Goal: Transaction & Acquisition: Book appointment/travel/reservation

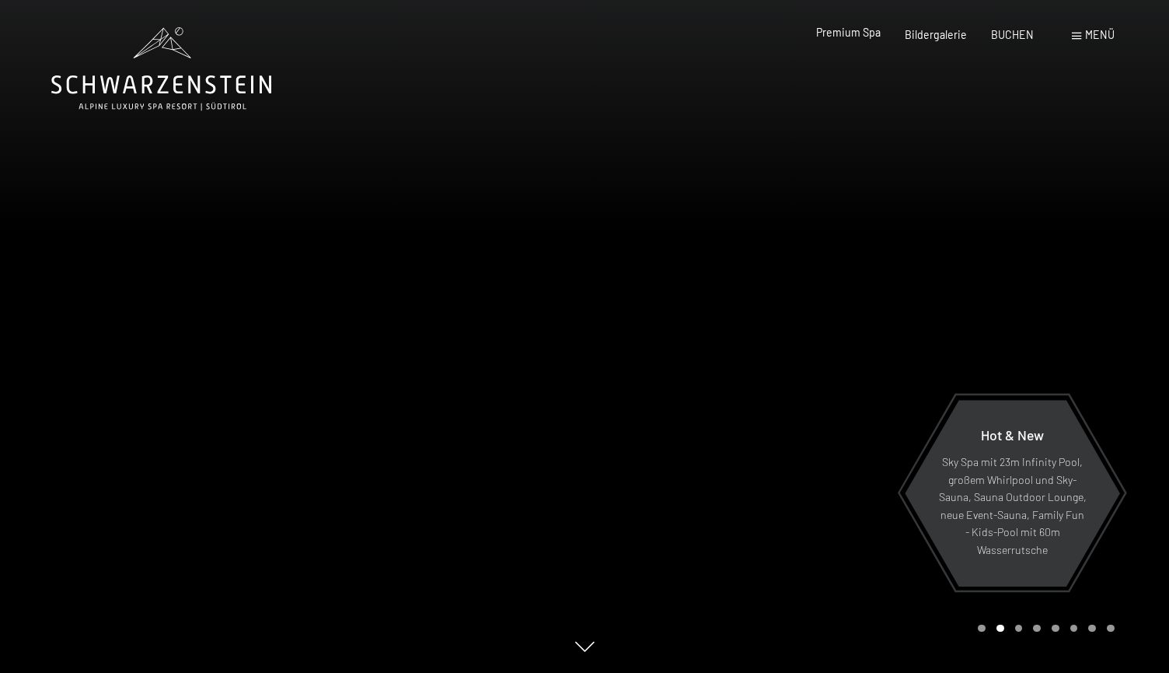
click at [869, 34] on span "Premium Spa" at bounding box center [848, 32] width 65 height 13
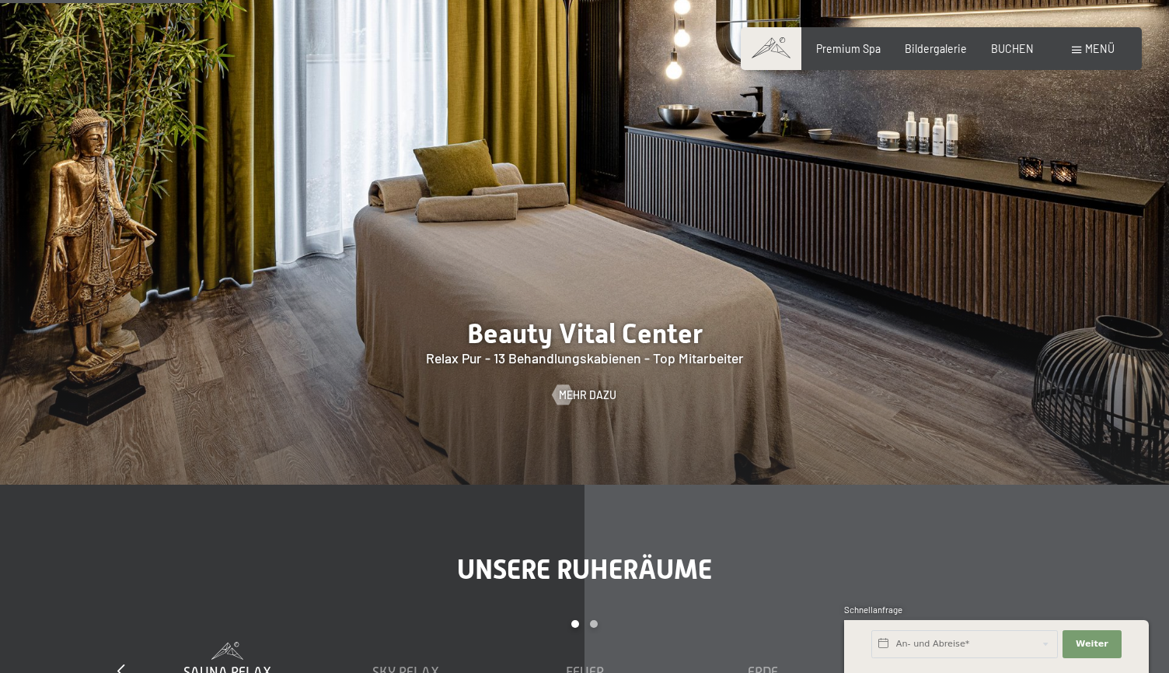
scroll to position [1775, 0]
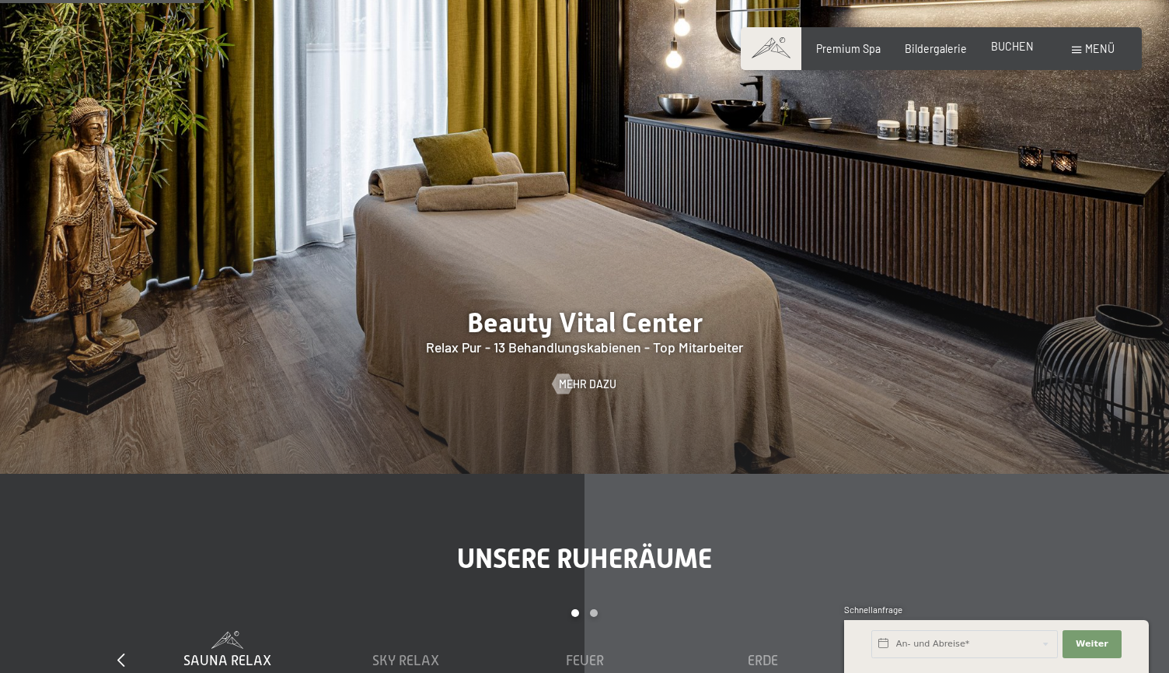
click at [993, 44] on span "BUCHEN" at bounding box center [1012, 46] width 43 height 13
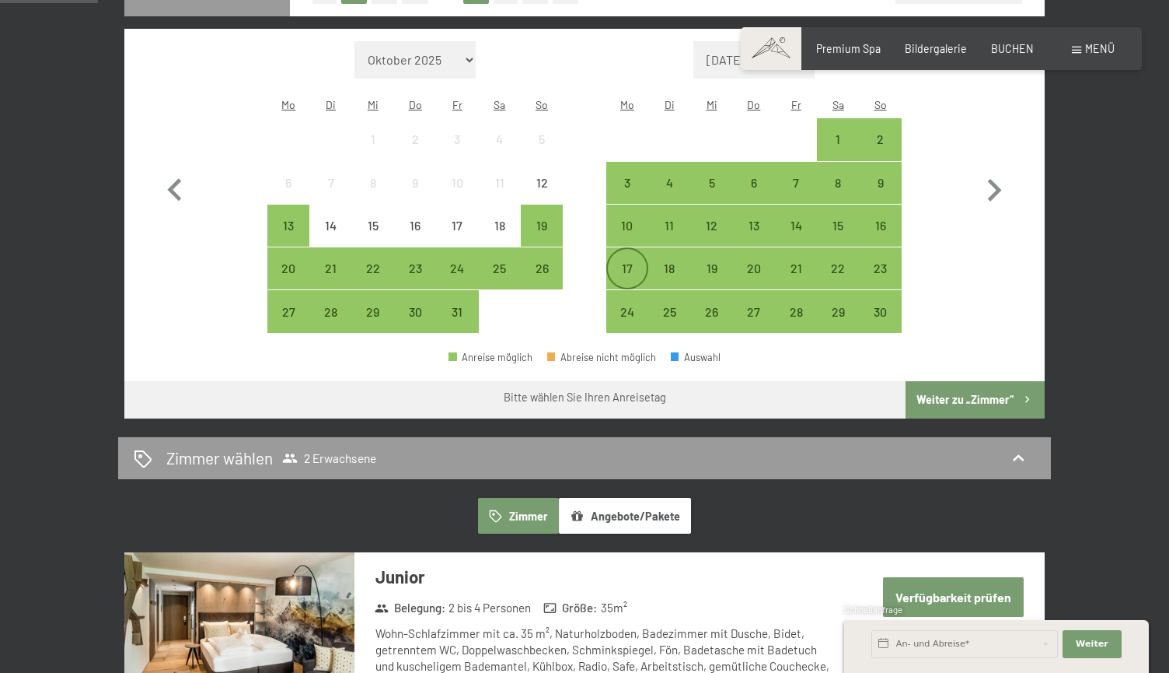
scroll to position [454, 0]
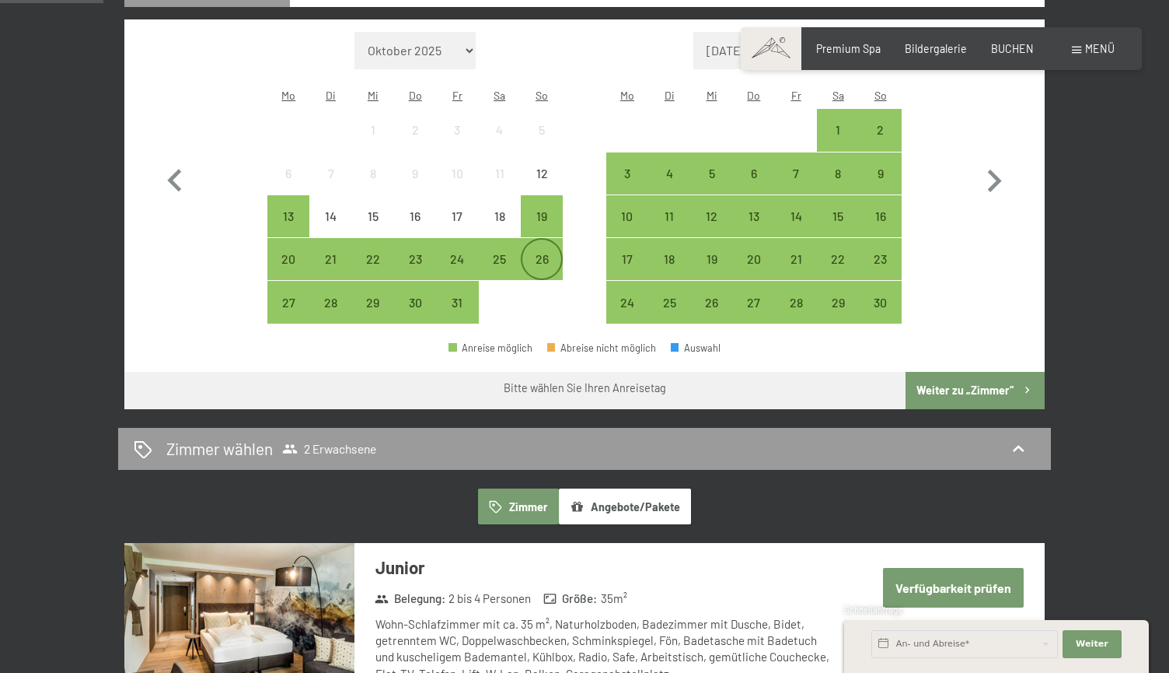
click at [527, 253] on div "26" at bounding box center [542, 272] width 39 height 39
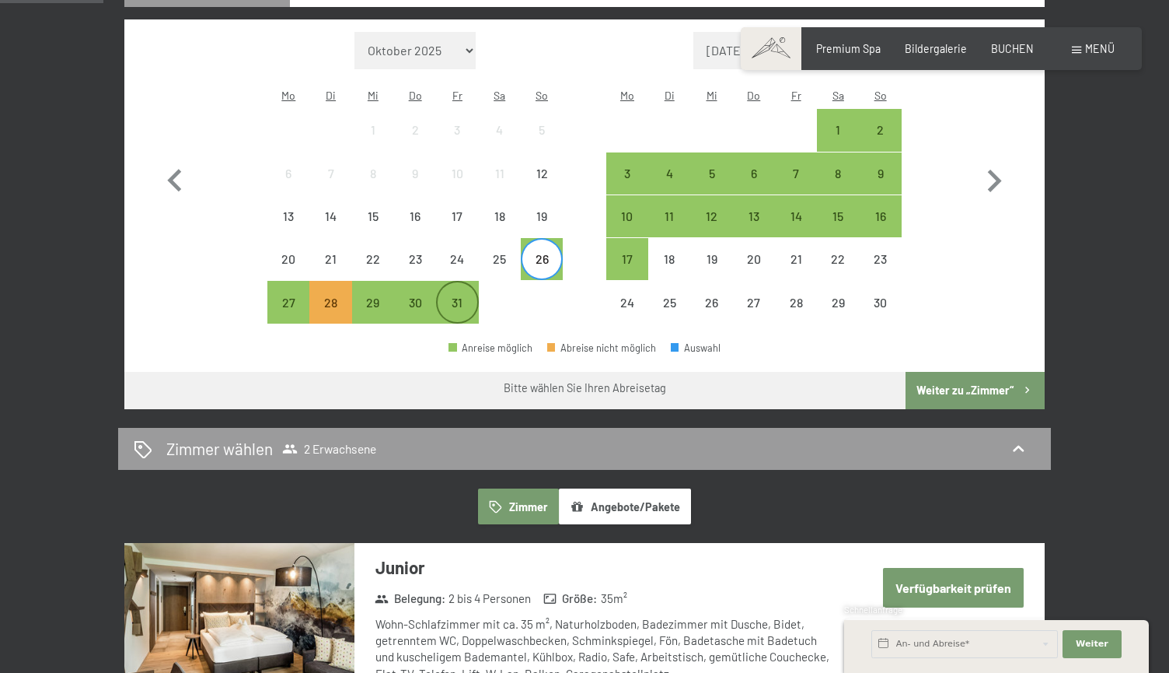
click at [460, 296] on div "31" at bounding box center [457, 315] width 39 height 39
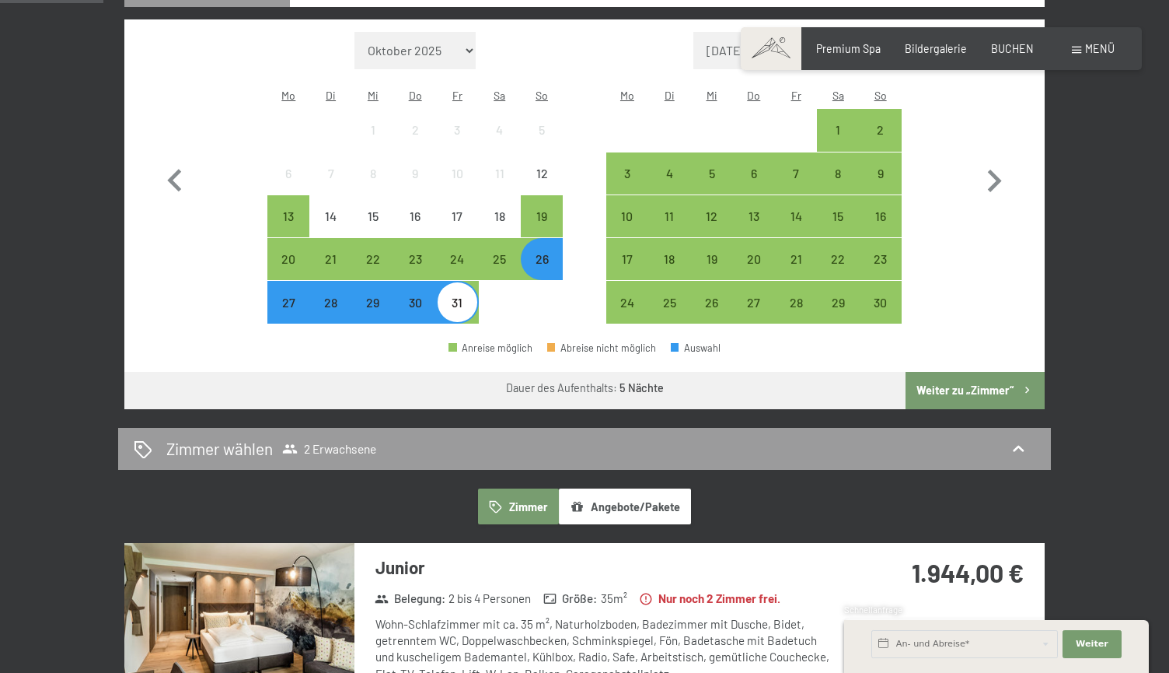
click at [932, 372] on button "Weiter zu „Zimmer“" at bounding box center [975, 390] width 139 height 37
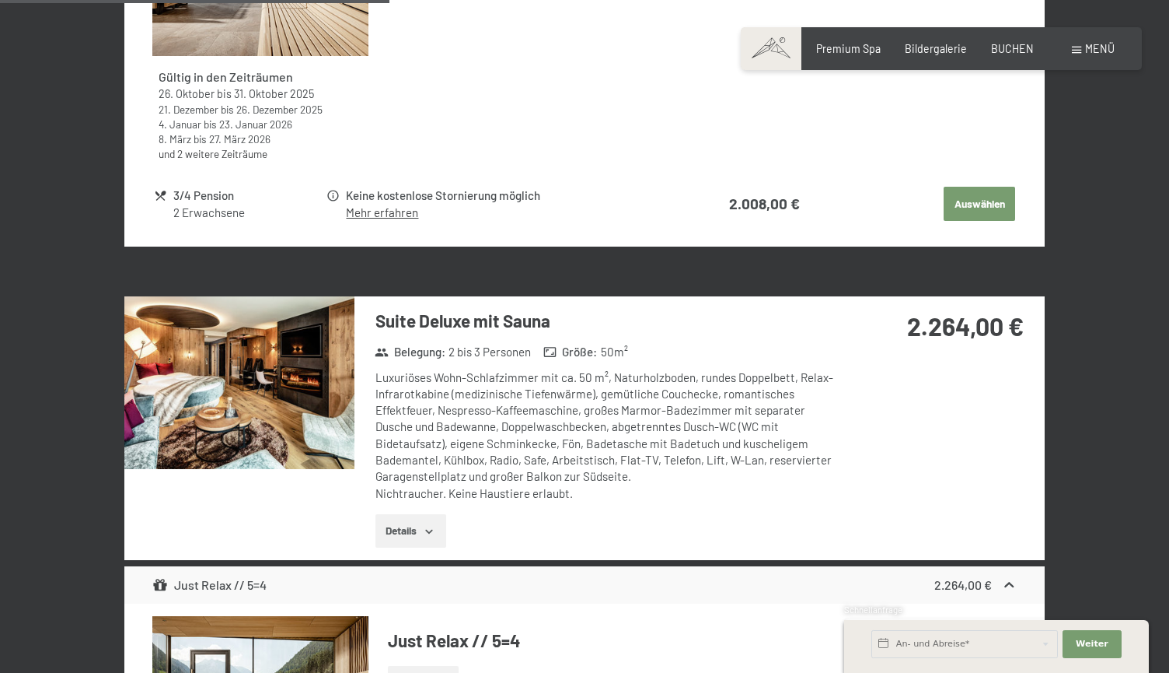
scroll to position [1588, 0]
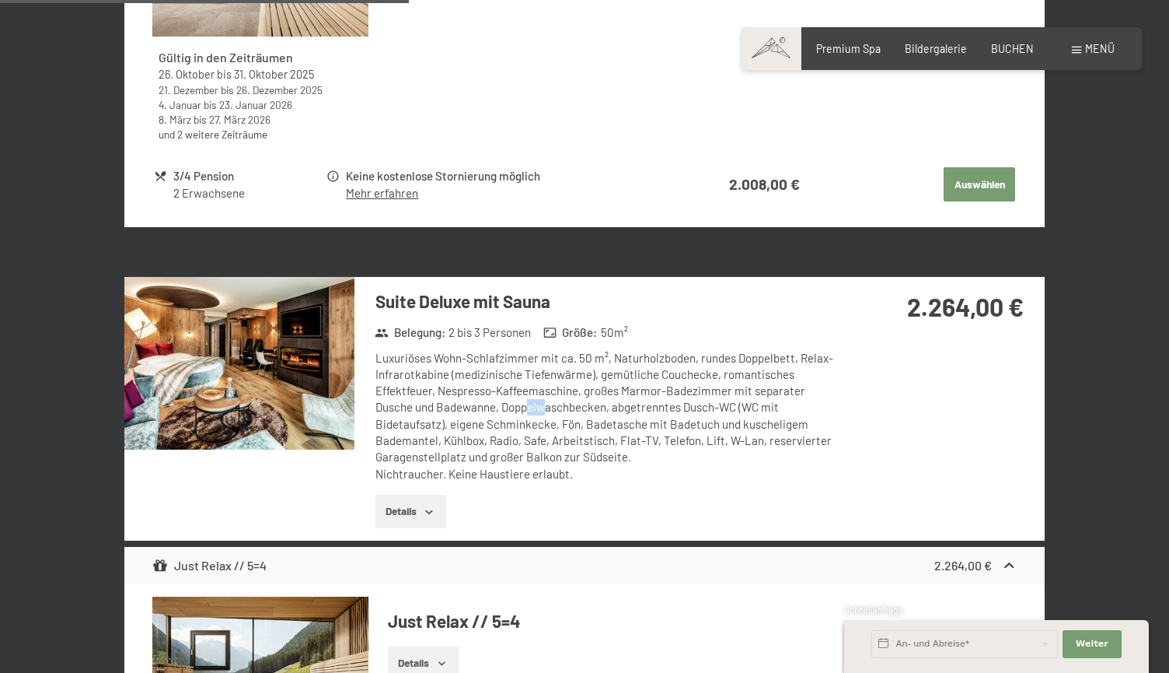
drag, startPoint x: 528, startPoint y: 399, endPoint x: 543, endPoint y: 399, distance: 15.6
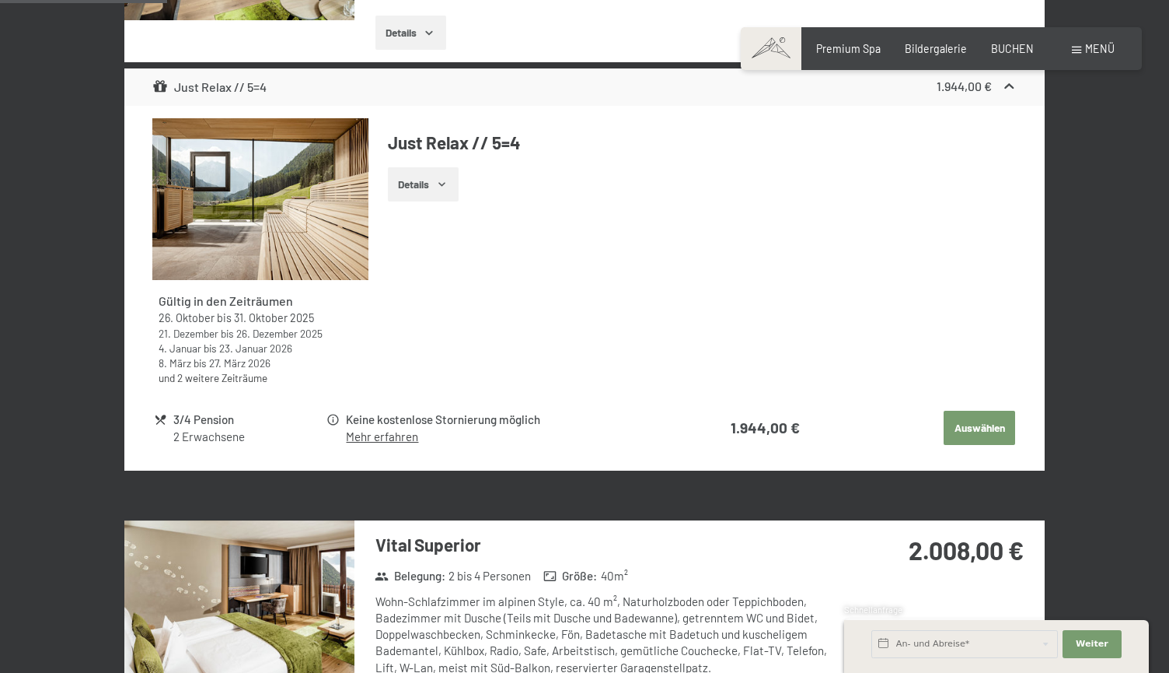
scroll to position [670, 0]
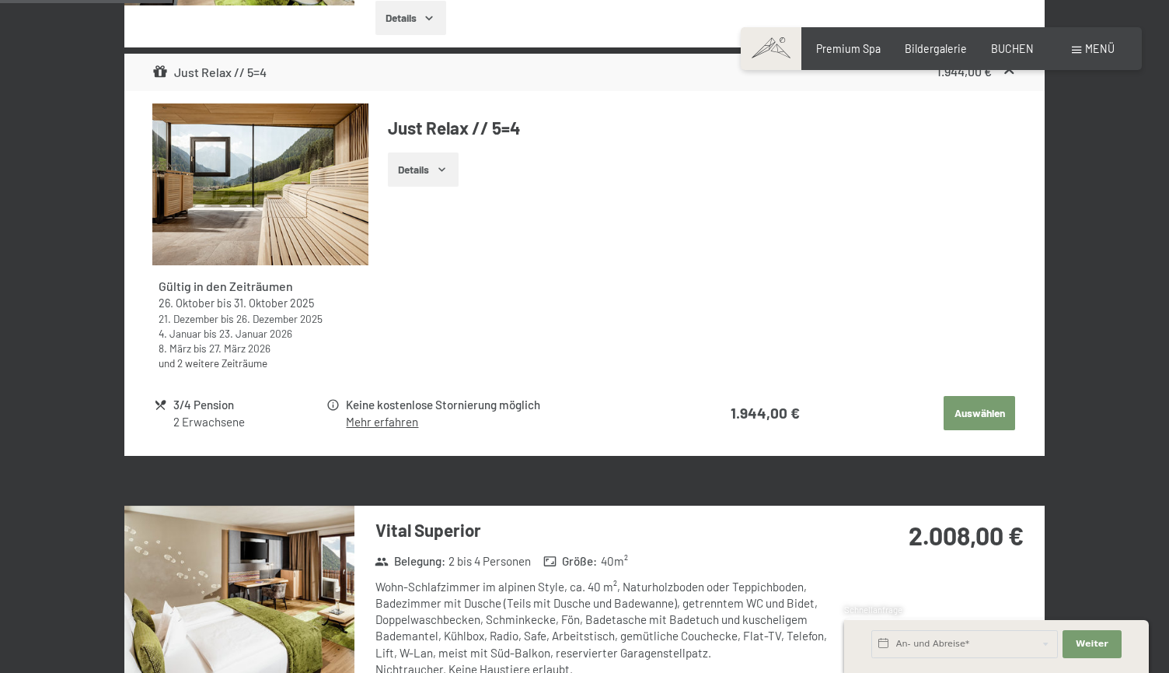
click at [1001, 408] on button "Auswählen" at bounding box center [980, 413] width 72 height 34
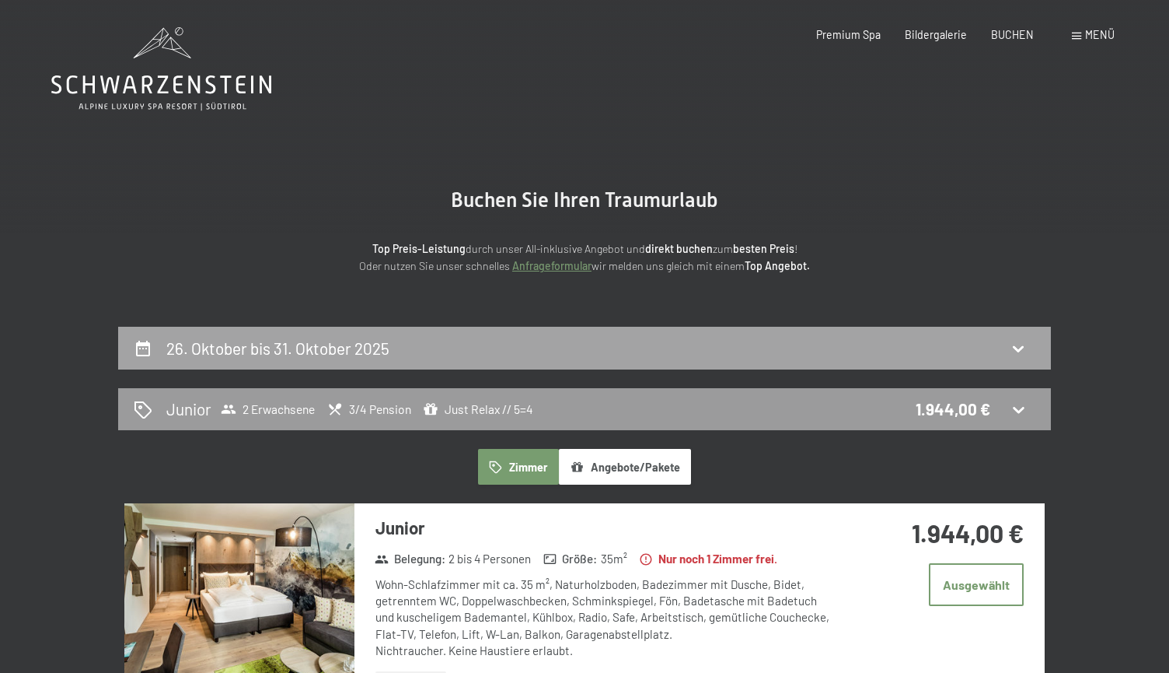
scroll to position [0, 0]
click at [628, 470] on button "Angebote/Pakete" at bounding box center [625, 467] width 132 height 36
